Goal: Subscribe to service/newsletter

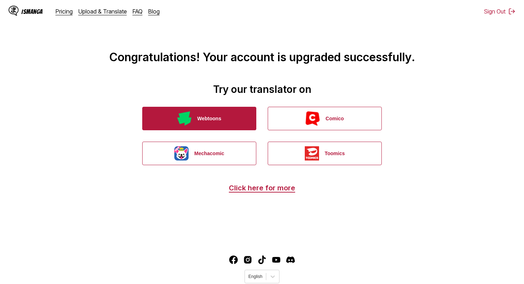
click at [196, 127] on button "Webtoons" at bounding box center [199, 119] width 114 height 24
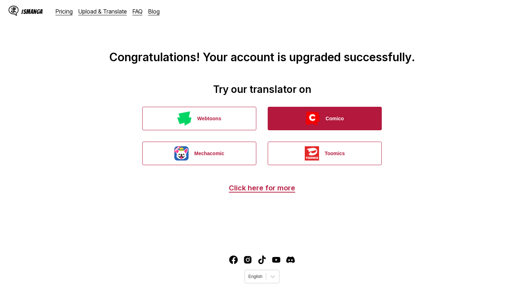
click at [299, 121] on button "Comico" at bounding box center [324, 119] width 114 height 24
